Goal: Information Seeking & Learning: Understand process/instructions

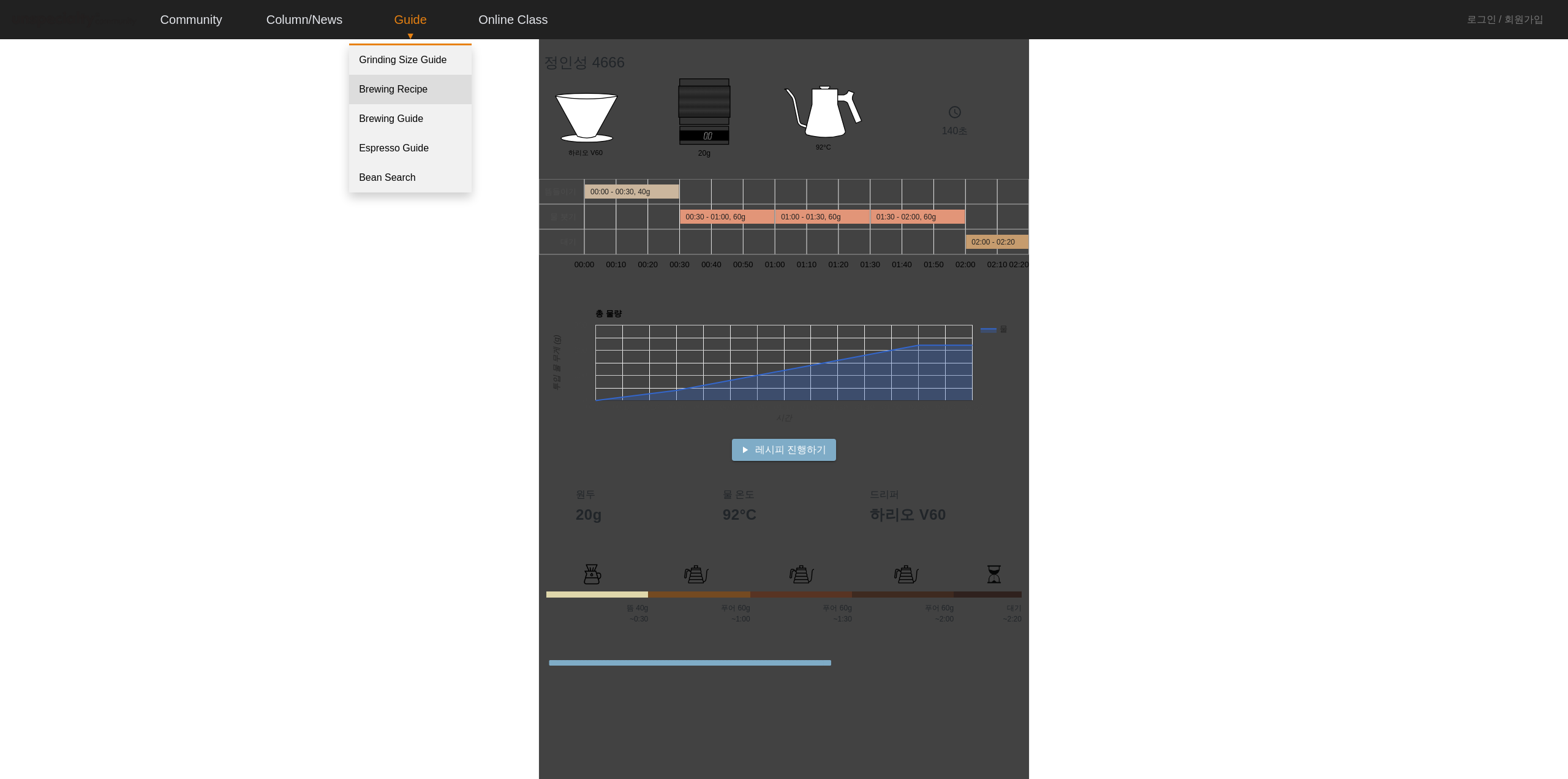
click at [397, 92] on link "Brewing Recipe" at bounding box center [410, 89] width 123 height 29
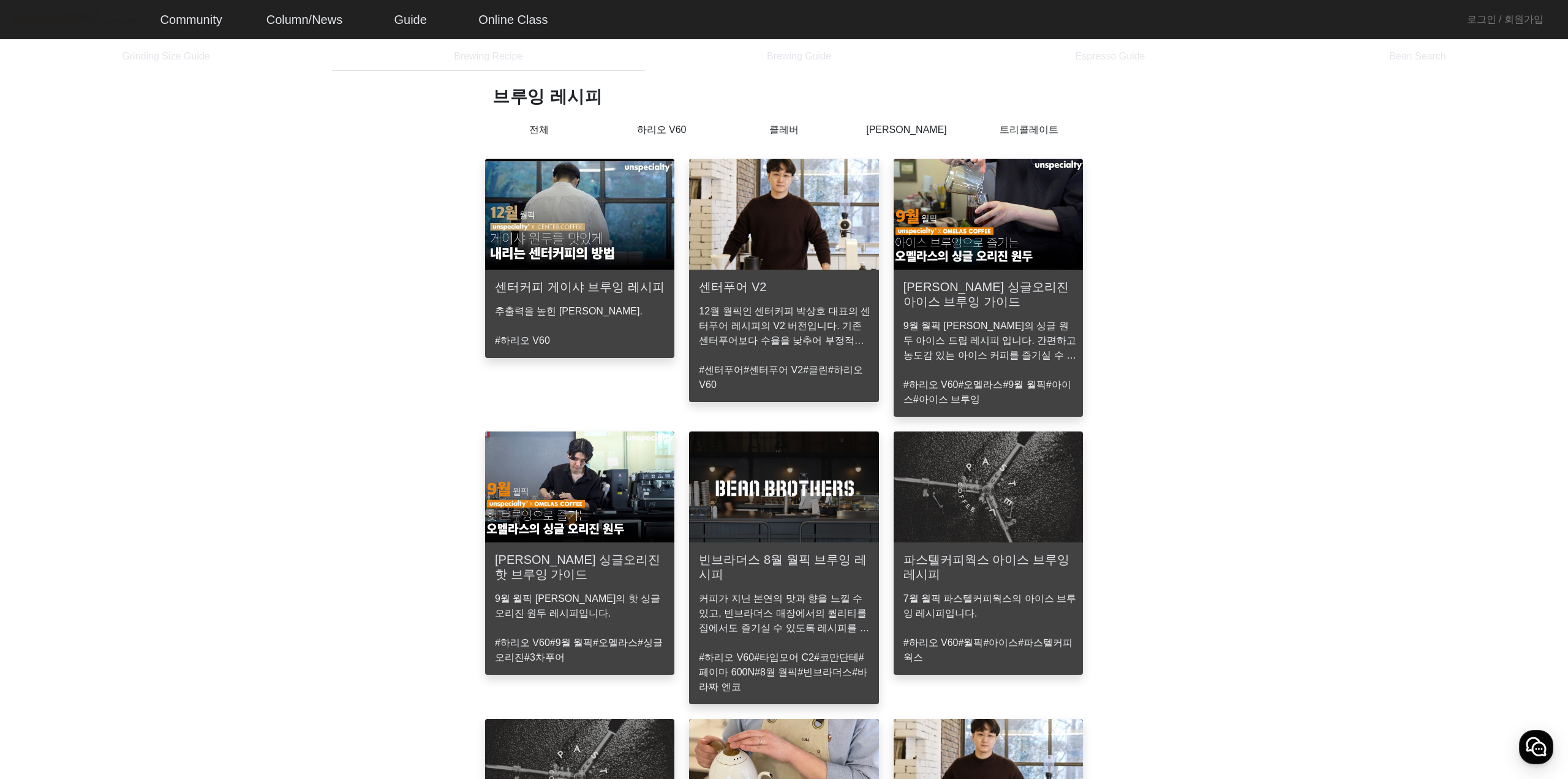
click at [566, 288] on h3 "센터커피 게이샤 브루잉 레시피" at bounding box center [579, 287] width 169 height 15
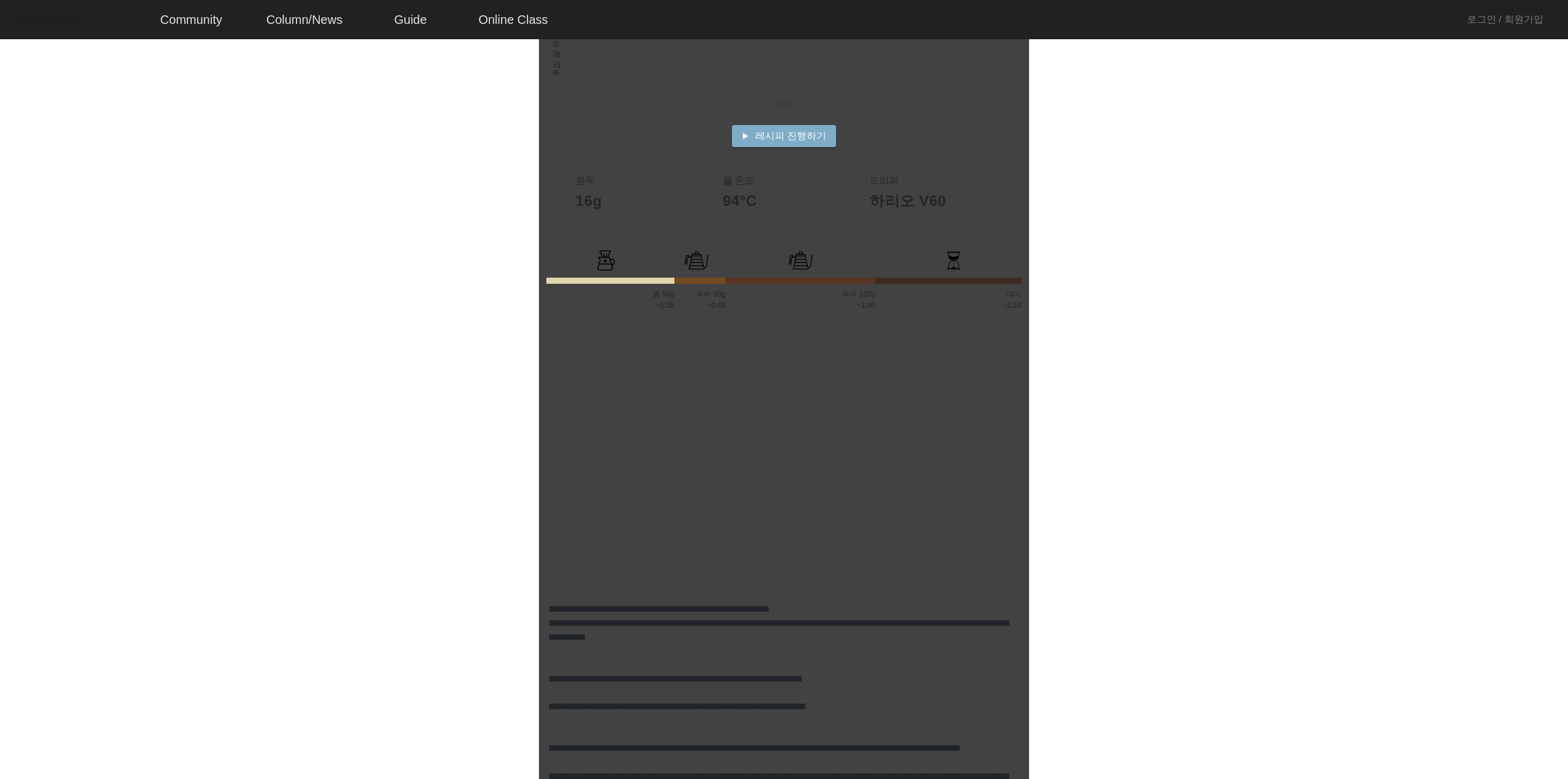
scroll to position [674, 0]
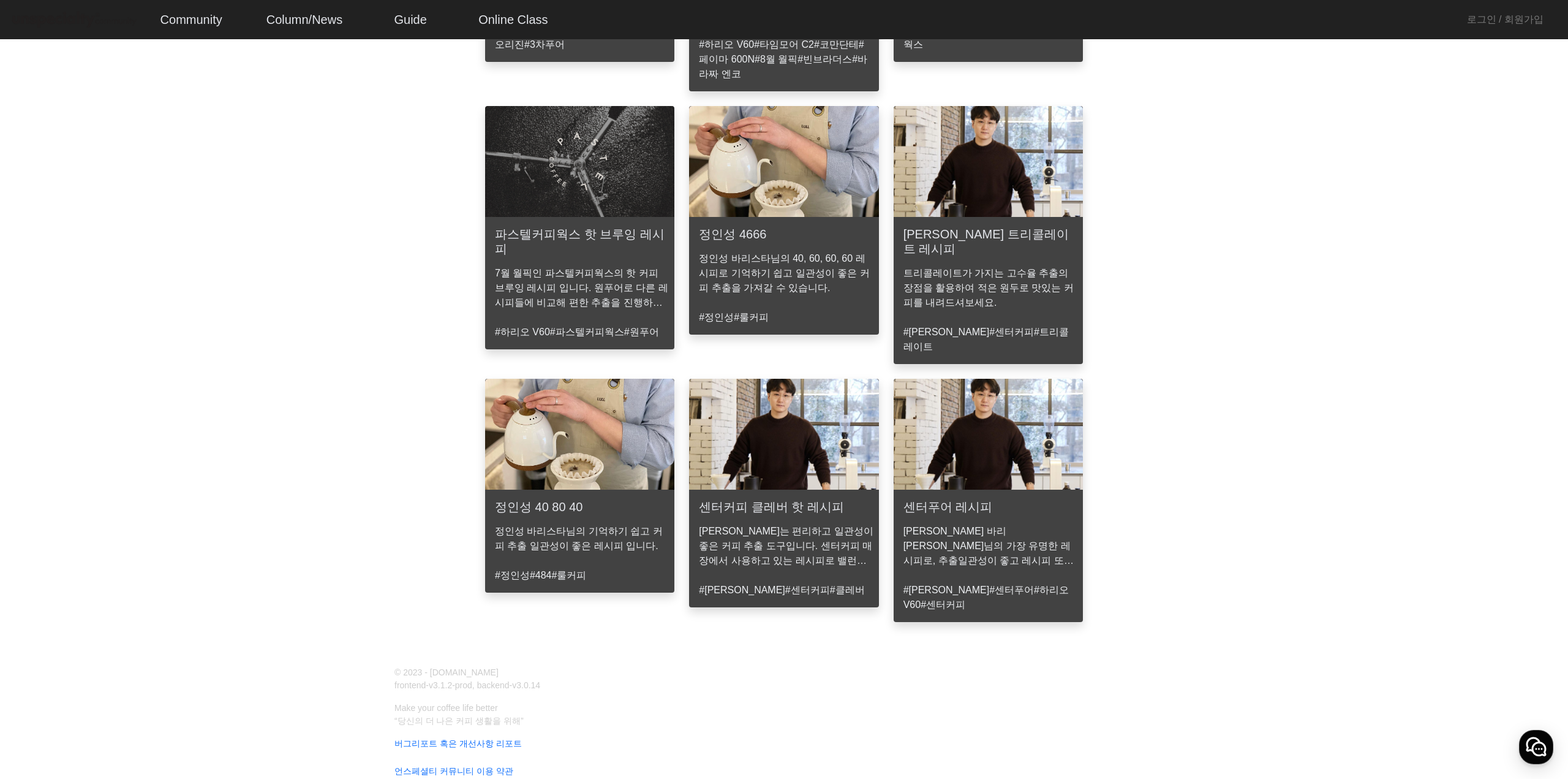
scroll to position [615, 0]
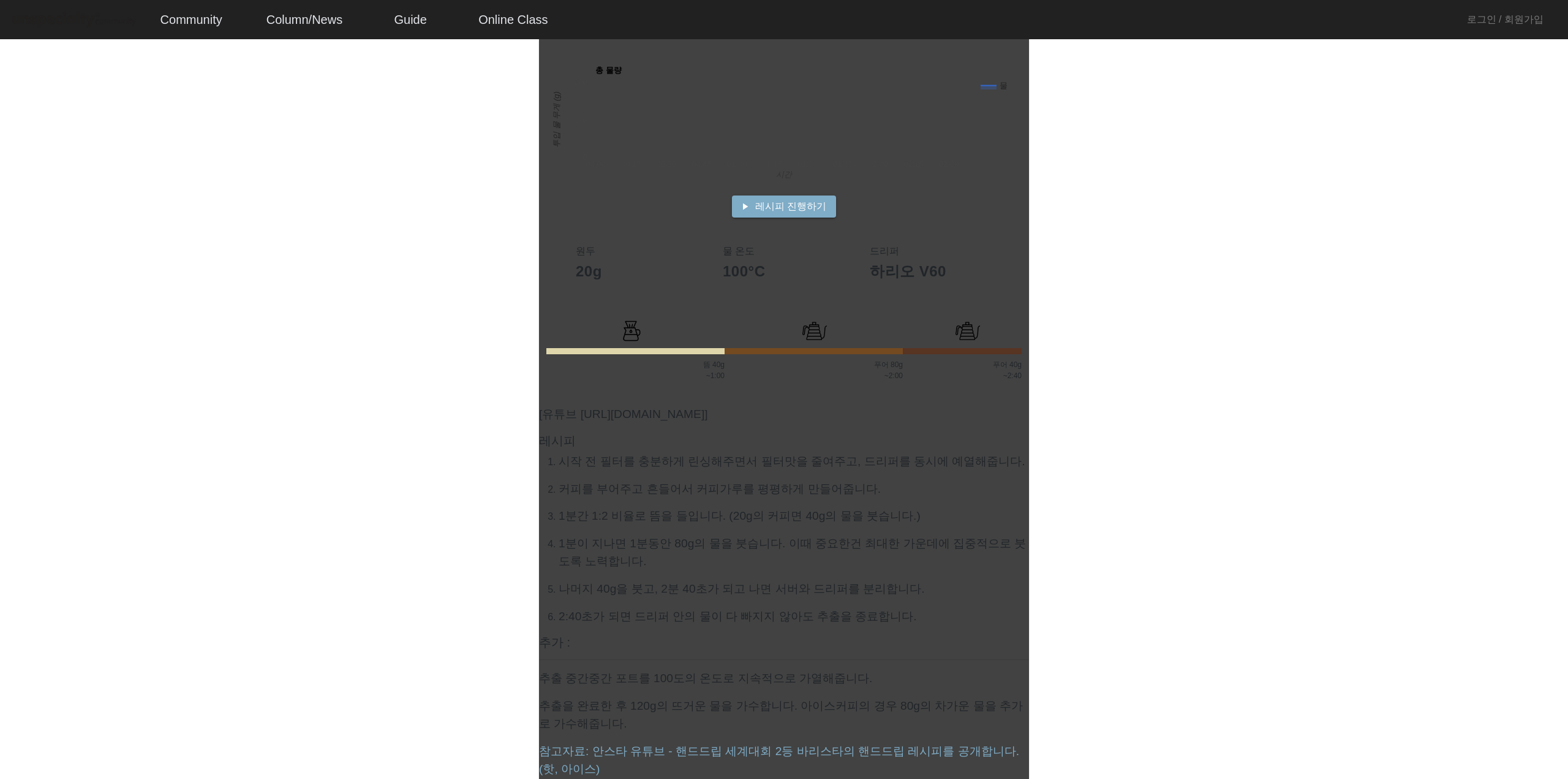
scroll to position [296, 0]
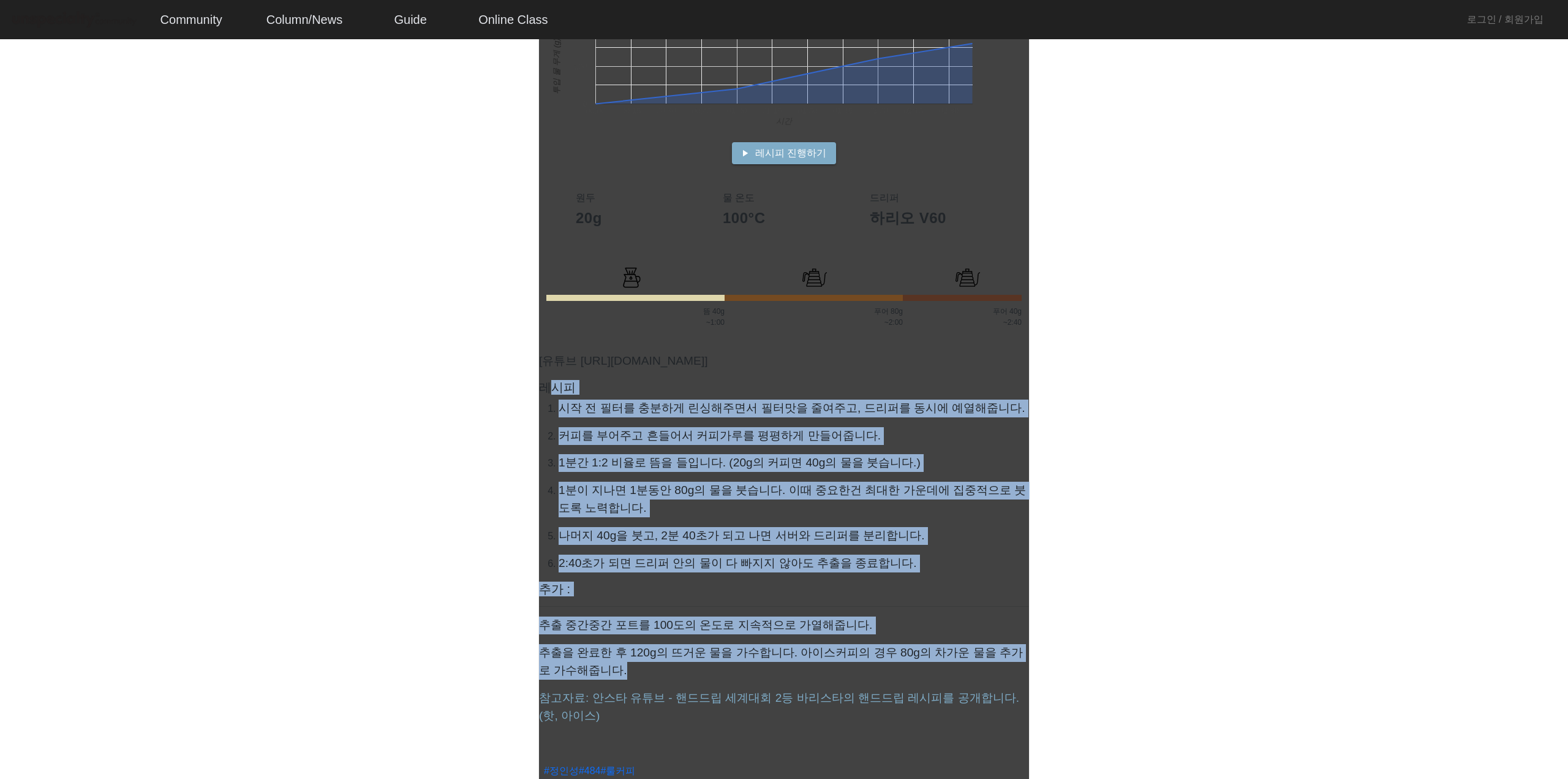
drag, startPoint x: 551, startPoint y: 404, endPoint x: 676, endPoint y: 667, distance: 291.2
click at [676, 667] on showdown "[유튜브 https://www.youtube.com/watch?v=nn_ZHjp1yBw] 레시피 시작 전 필터를 충분하게 린싱해주면서 필터맛을…" at bounding box center [784, 531] width 490 height 385
copy showdown "시피 시작 전 필터를 충분하게 린싱해주면서 필터맛을 줄여주고, 드리퍼를 동시에 예열해줍니다. 커피를 부어주고 흔들어서 커피가루를 평평하게 만들…"
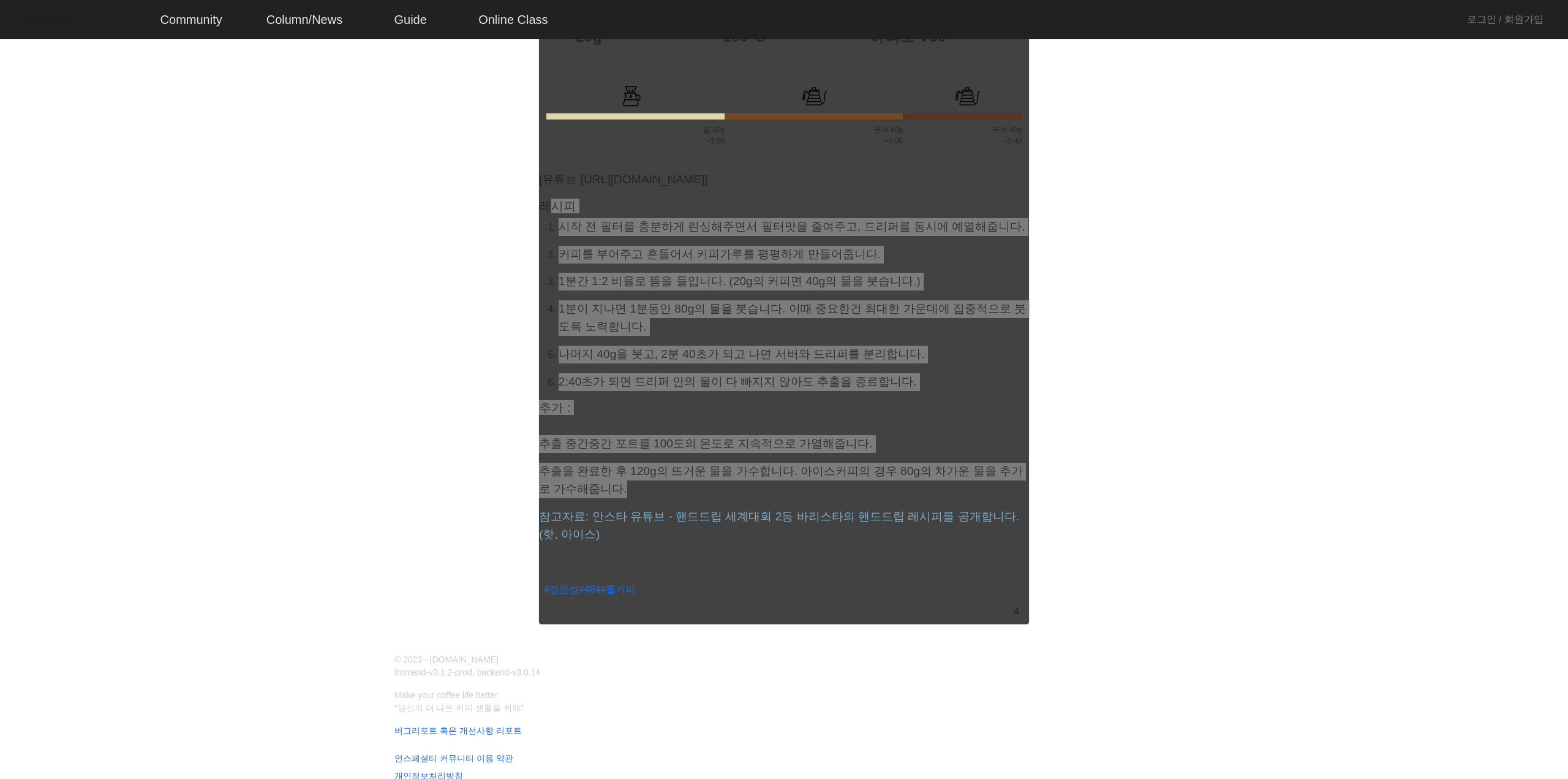
scroll to position [490, 0]
